Goal: Transaction & Acquisition: Purchase product/service

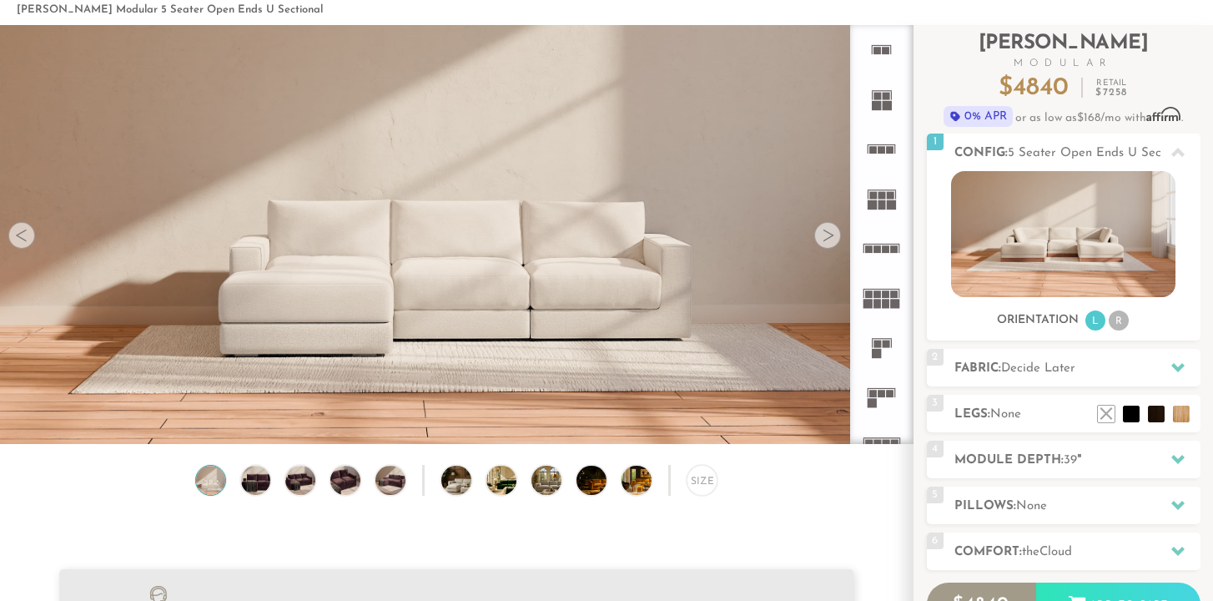
scroll to position [83, 0]
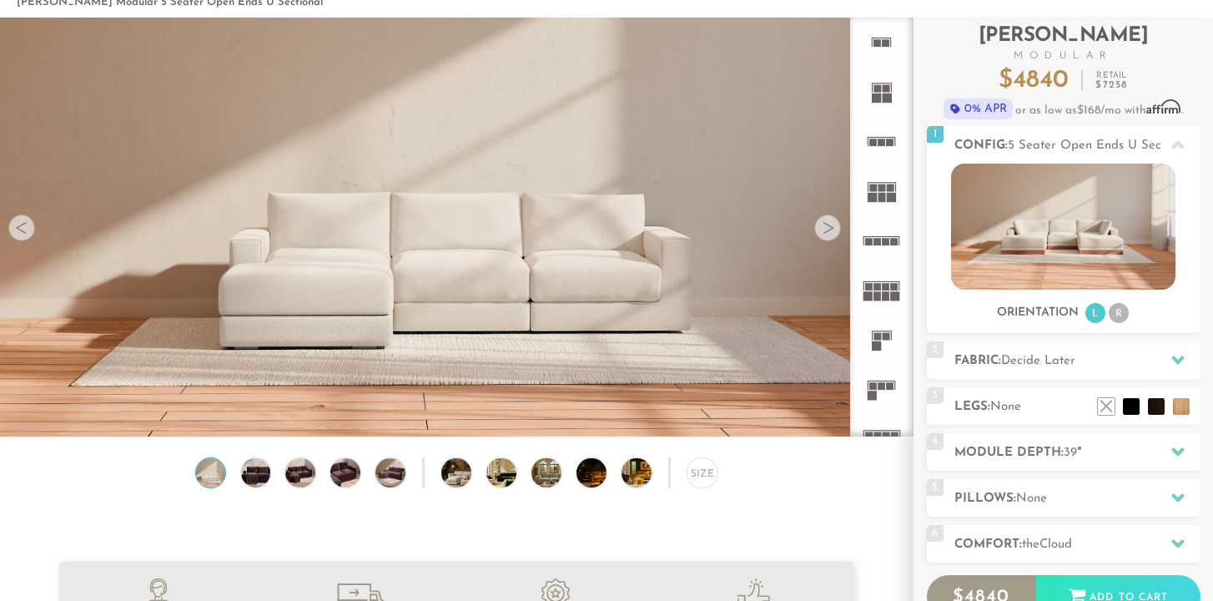
click at [877, 299] on rect at bounding box center [877, 295] width 8 height 9
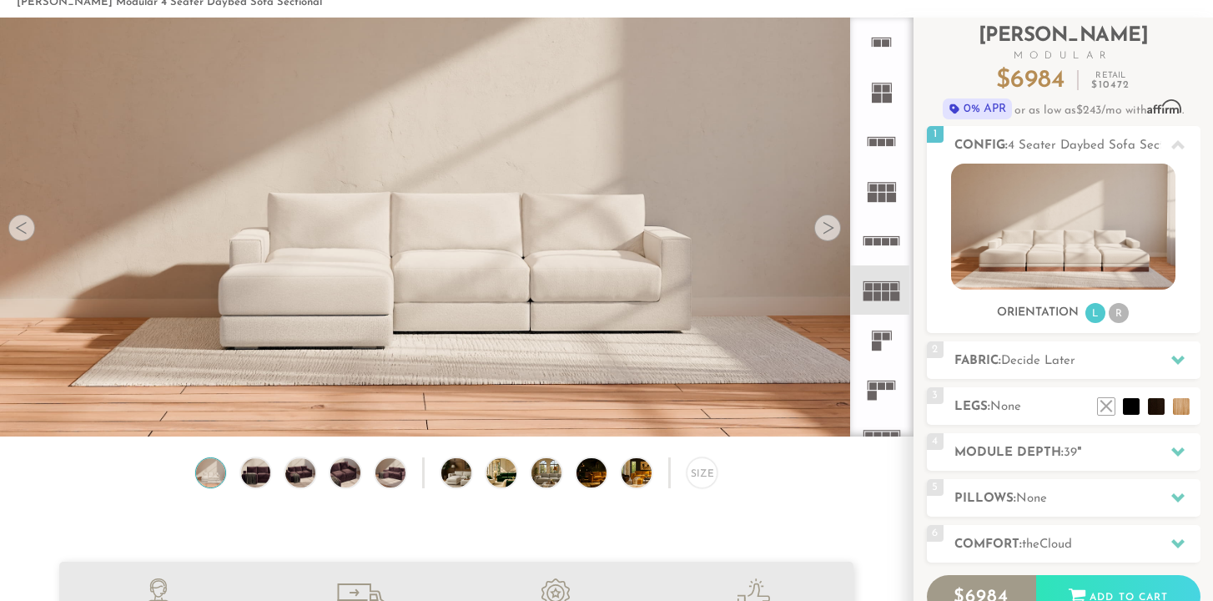
click at [871, 239] on rect at bounding box center [869, 242] width 8 height 8
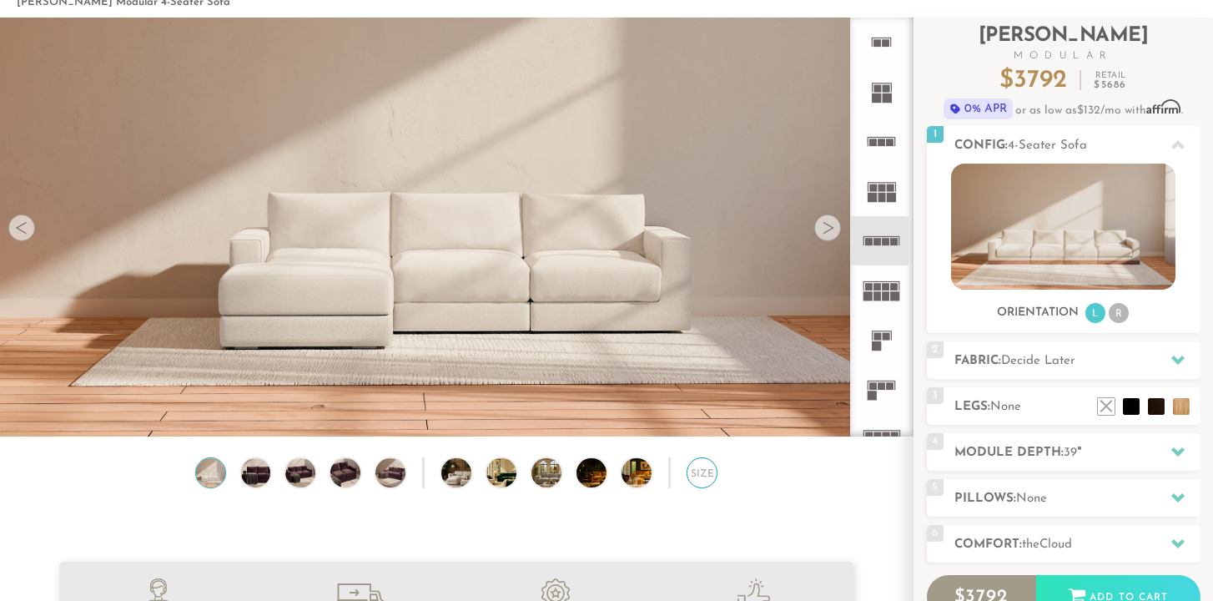
click at [697, 479] on div "Size" at bounding box center [703, 473] width 32 height 32
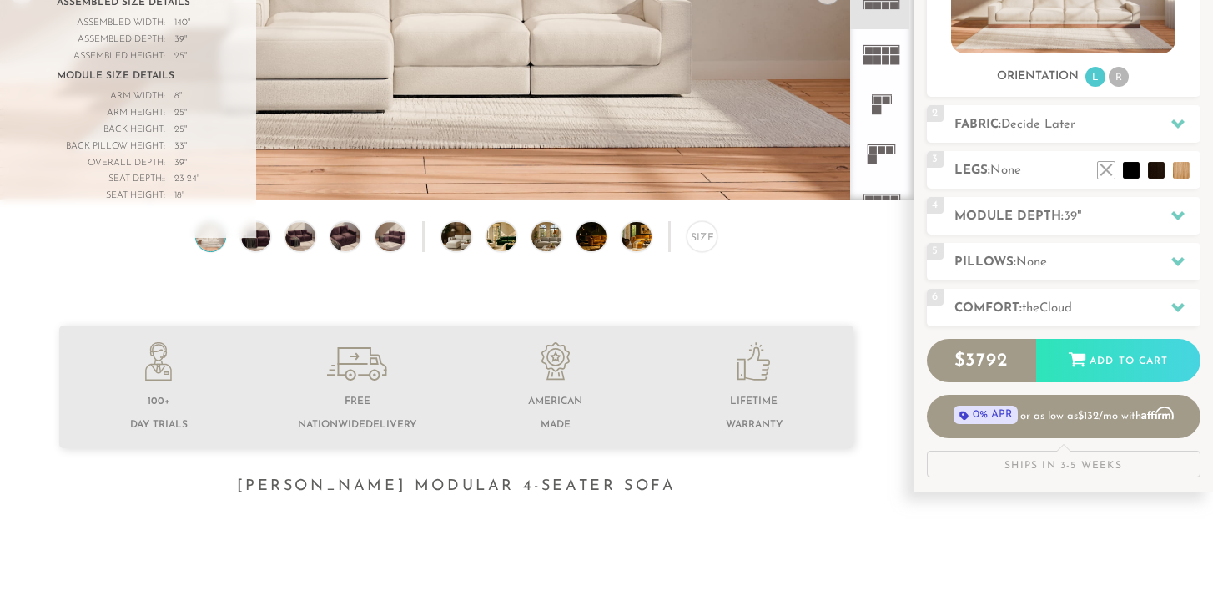
scroll to position [316, 0]
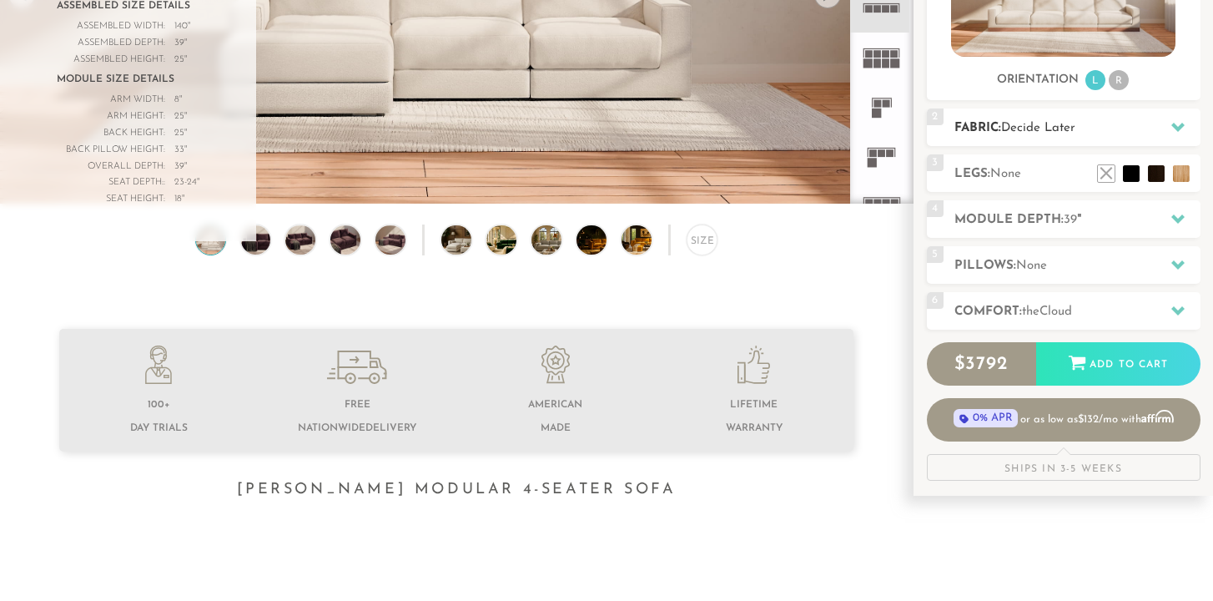
click at [1030, 127] on span "Decide Later" at bounding box center [1038, 128] width 74 height 13
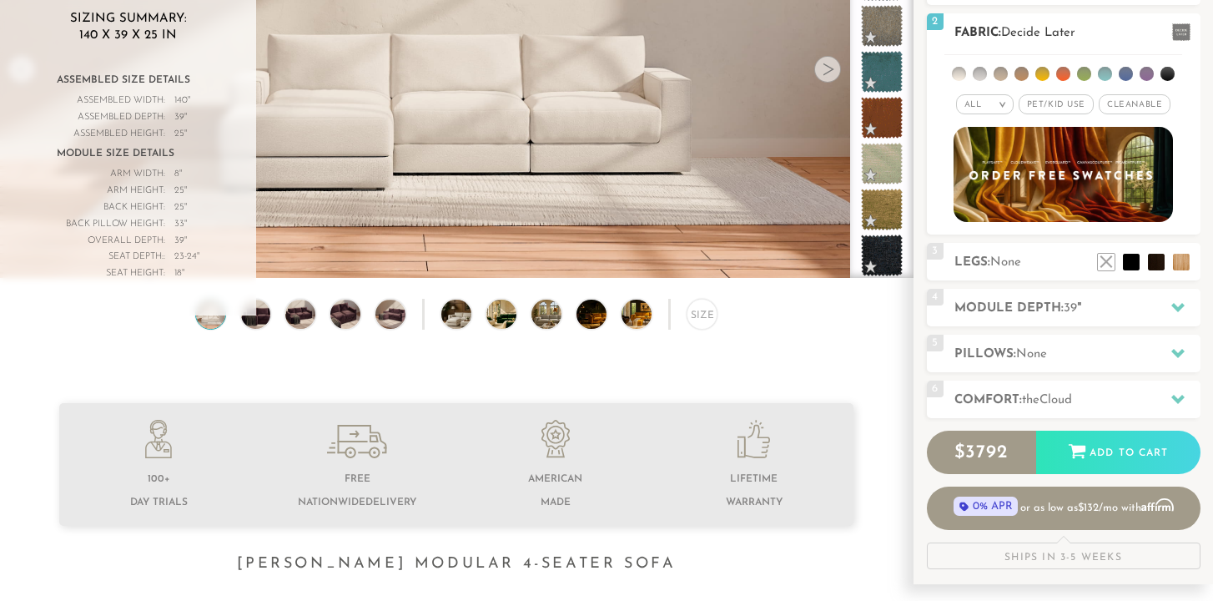
scroll to position [239, 0]
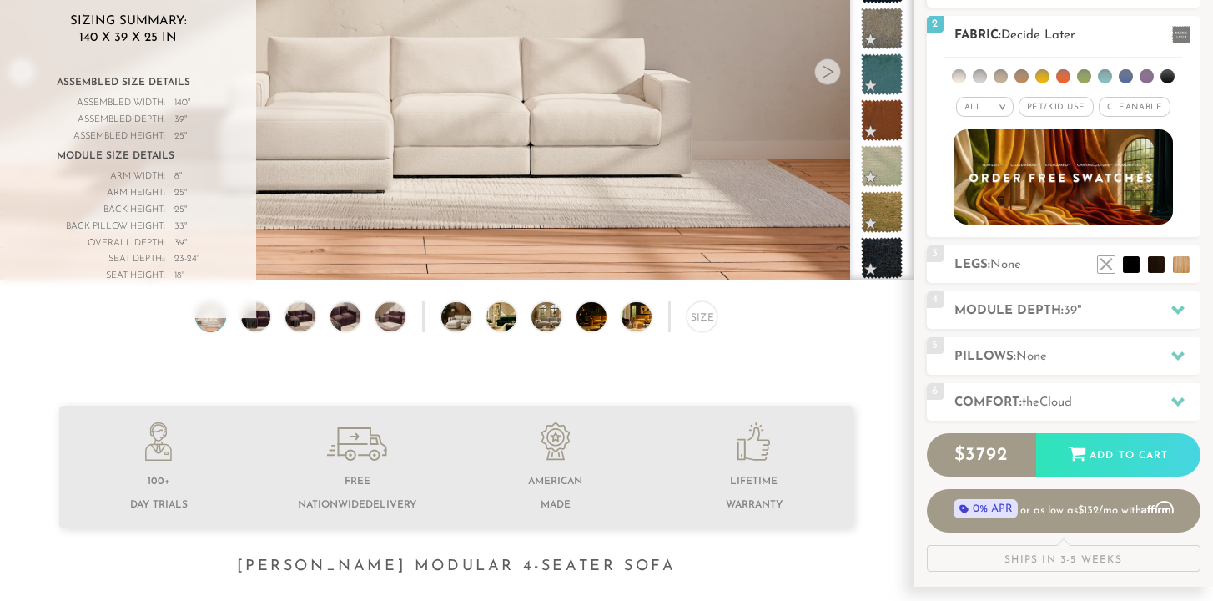
click at [1062, 72] on li at bounding box center [1063, 76] width 14 height 14
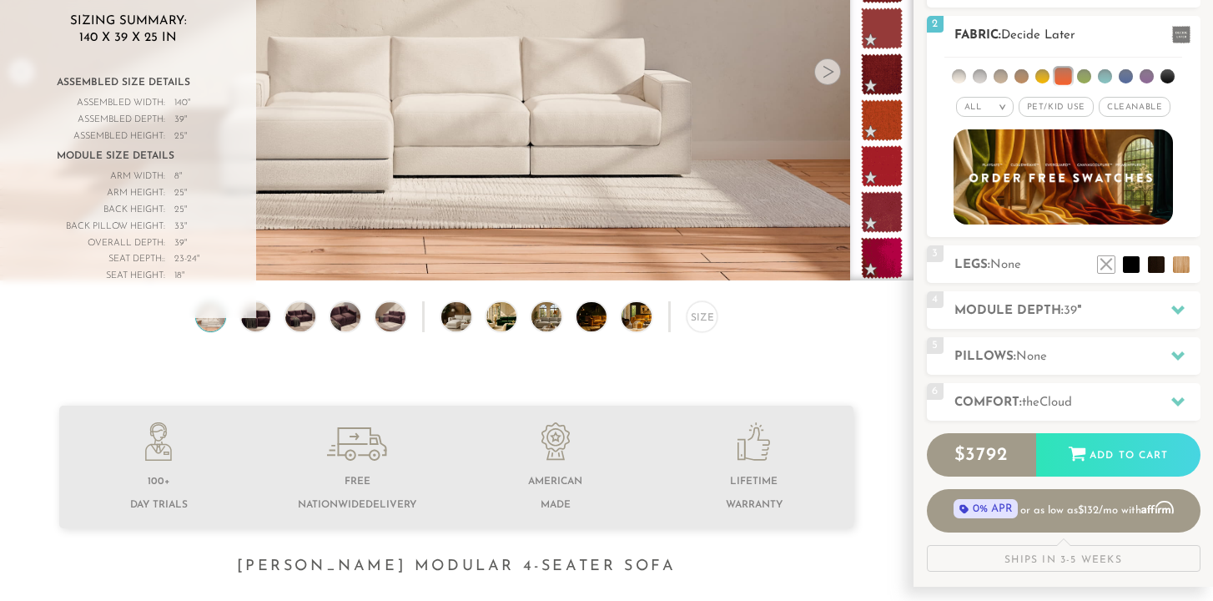
click at [1107, 75] on li at bounding box center [1105, 76] width 14 height 14
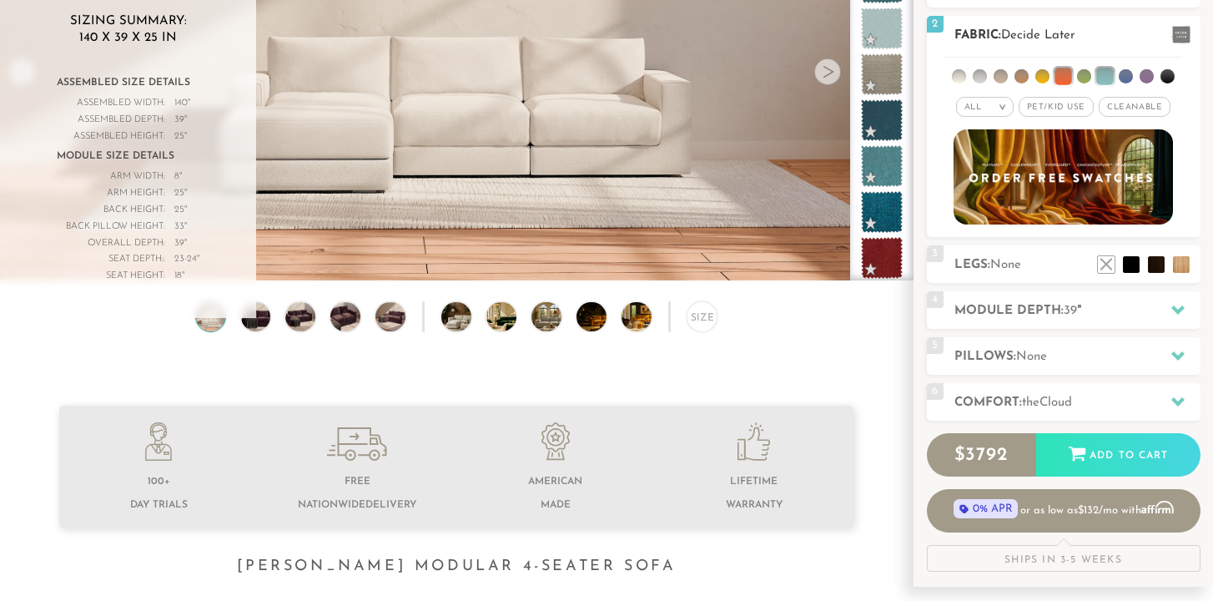
click at [1146, 78] on li at bounding box center [1147, 76] width 14 height 14
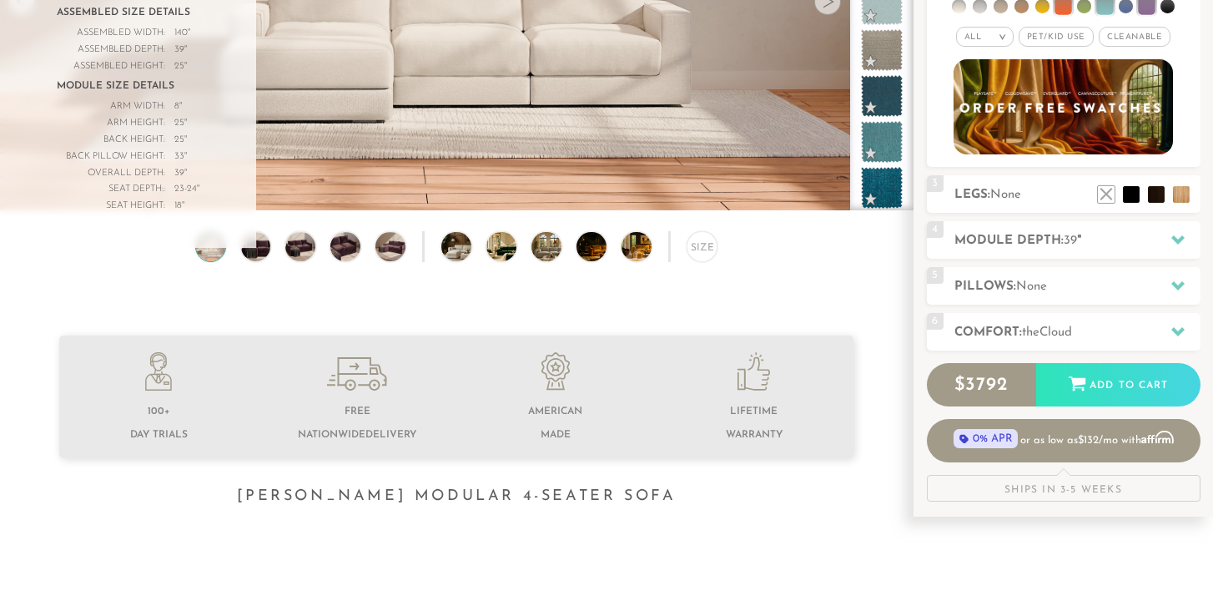
scroll to position [310, 0]
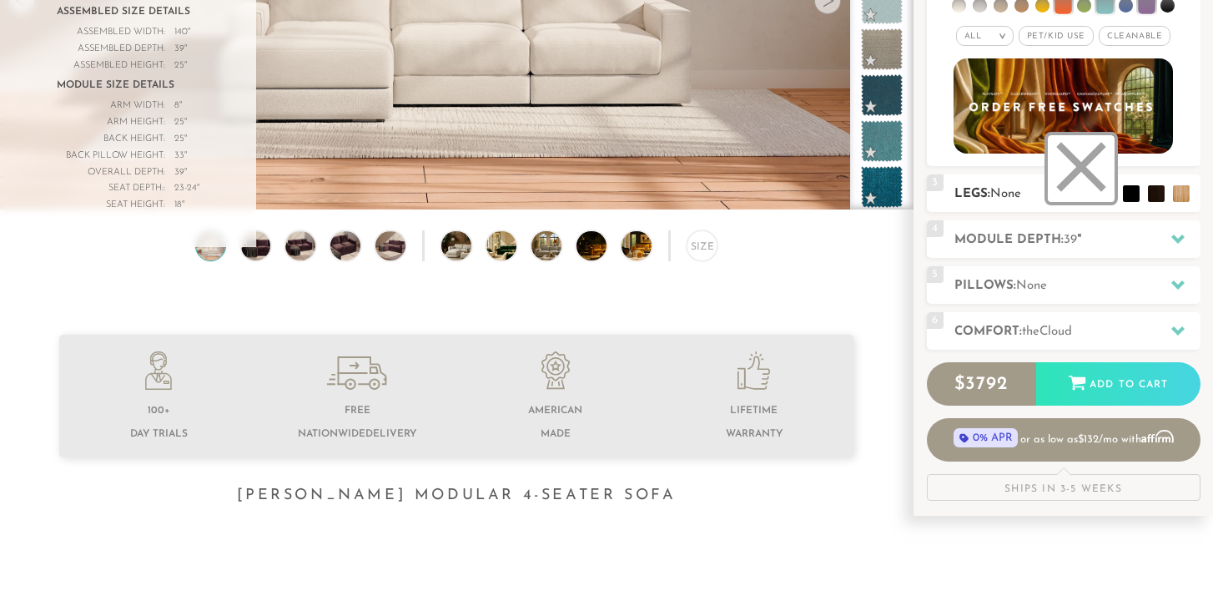
click at [1110, 194] on li at bounding box center [1081, 168] width 67 height 67
click at [1034, 292] on span "None" at bounding box center [1031, 285] width 31 height 13
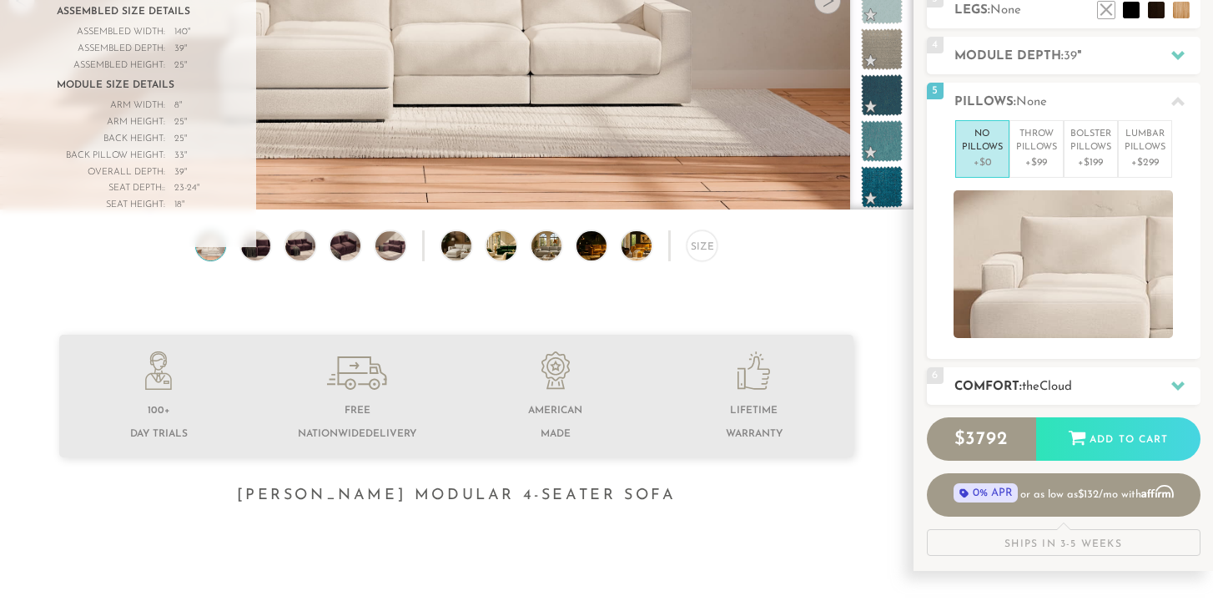
click at [1027, 377] on h2 "Comfort: the Cloud" at bounding box center [1077, 386] width 246 height 19
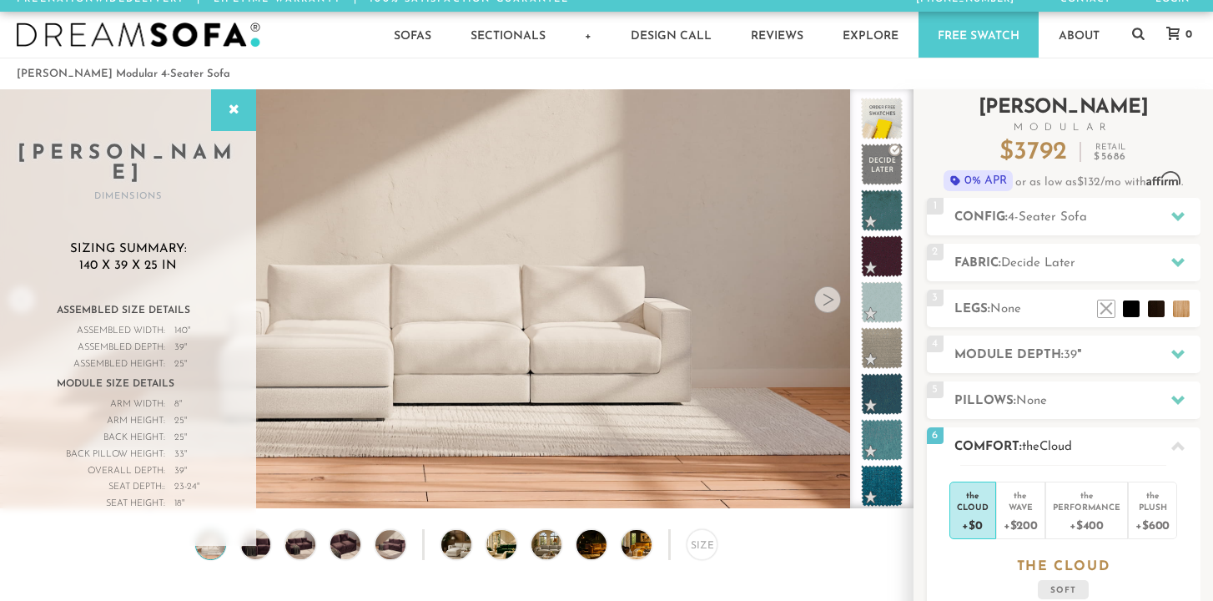
scroll to position [0, 0]
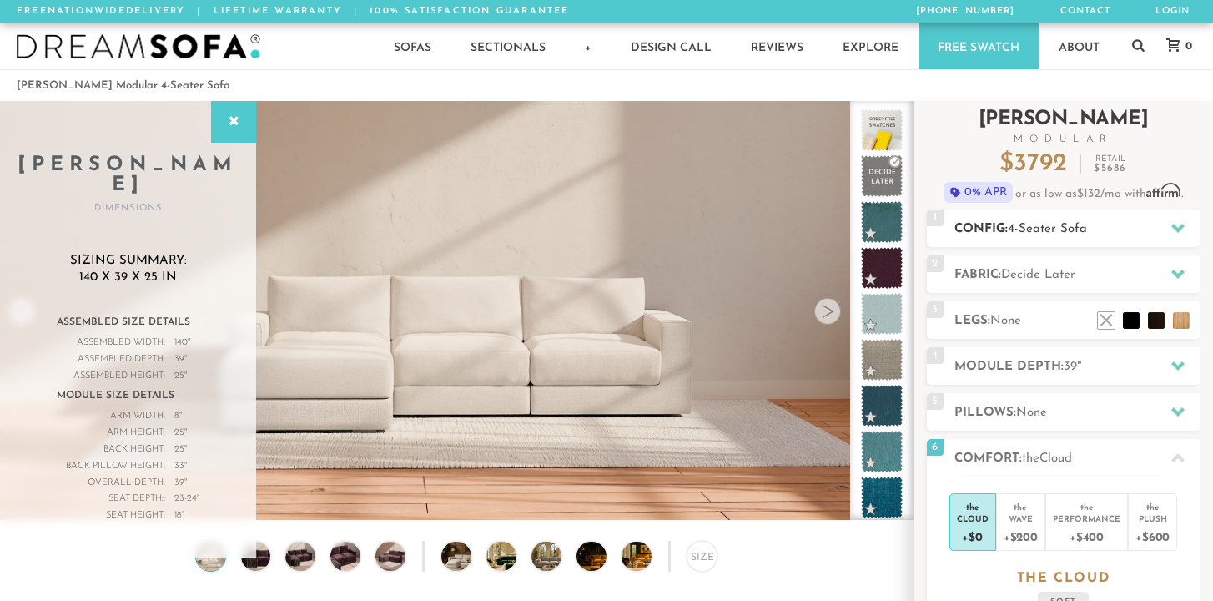
click at [1013, 216] on div "1 Config: 4-Seater Sofa R" at bounding box center [1064, 228] width 274 height 38
